Goal: Information Seeking & Learning: Learn about a topic

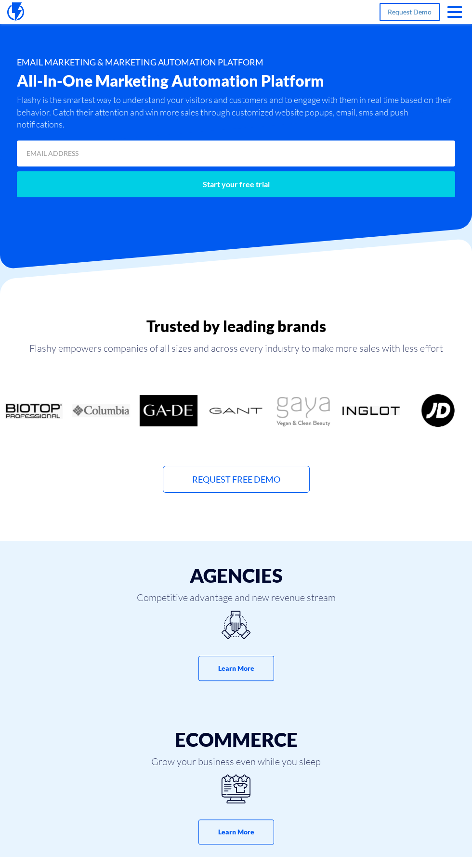
click at [458, 16] on span "button" at bounding box center [454, 17] width 14 height 2
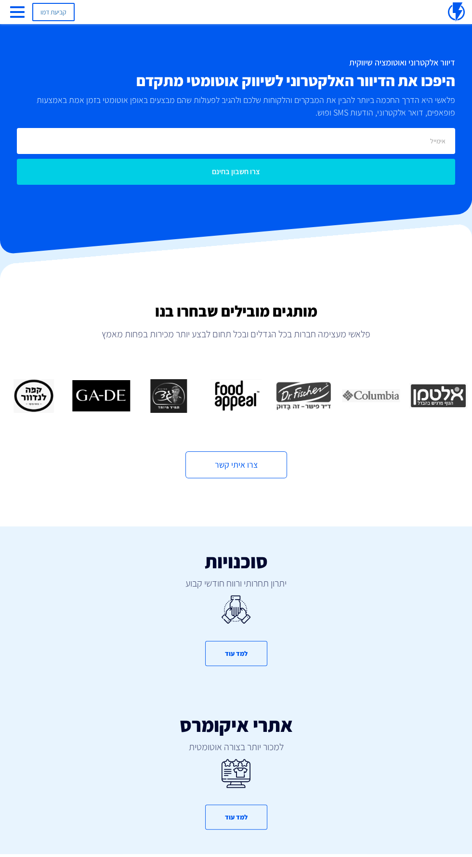
click at [19, 17] on span "button" at bounding box center [17, 17] width 14 height 2
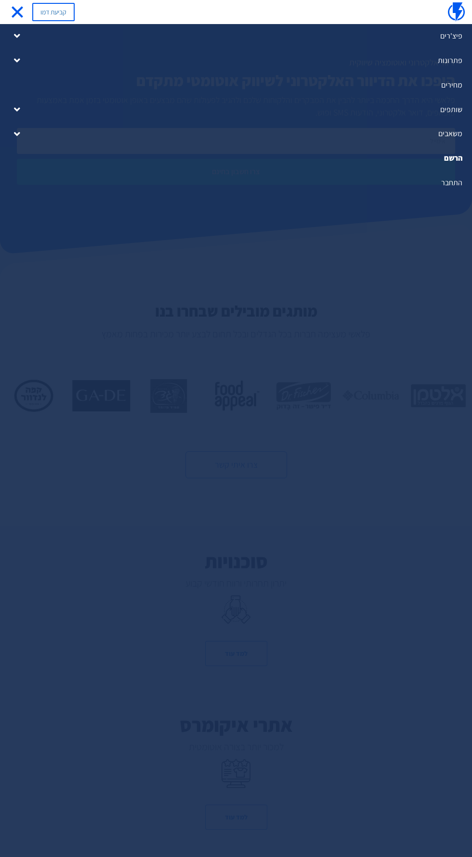
click at [446, 181] on link "התחבר" at bounding box center [236, 183] width 472 height 25
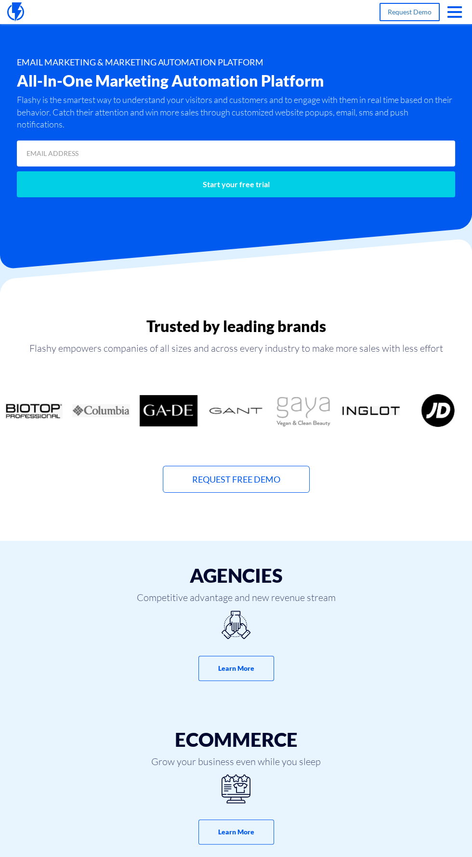
click at [452, 17] on span "button" at bounding box center [454, 17] width 14 height 2
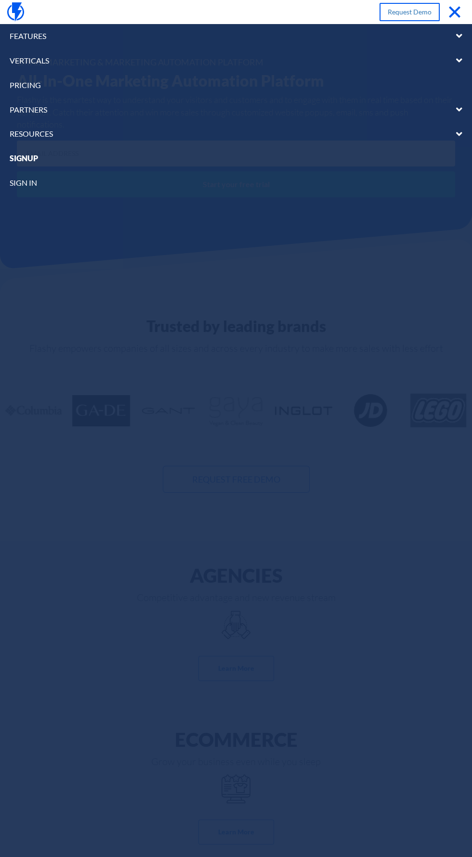
click at [21, 85] on link "pricing" at bounding box center [236, 85] width 472 height 25
